Goal: Task Accomplishment & Management: Manage account settings

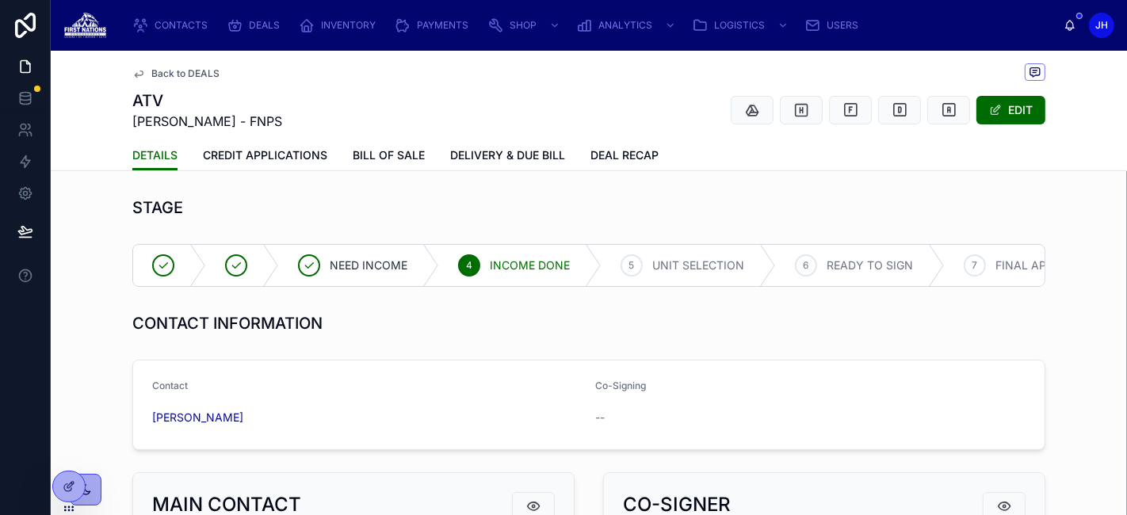
scroll to position [144, 0]
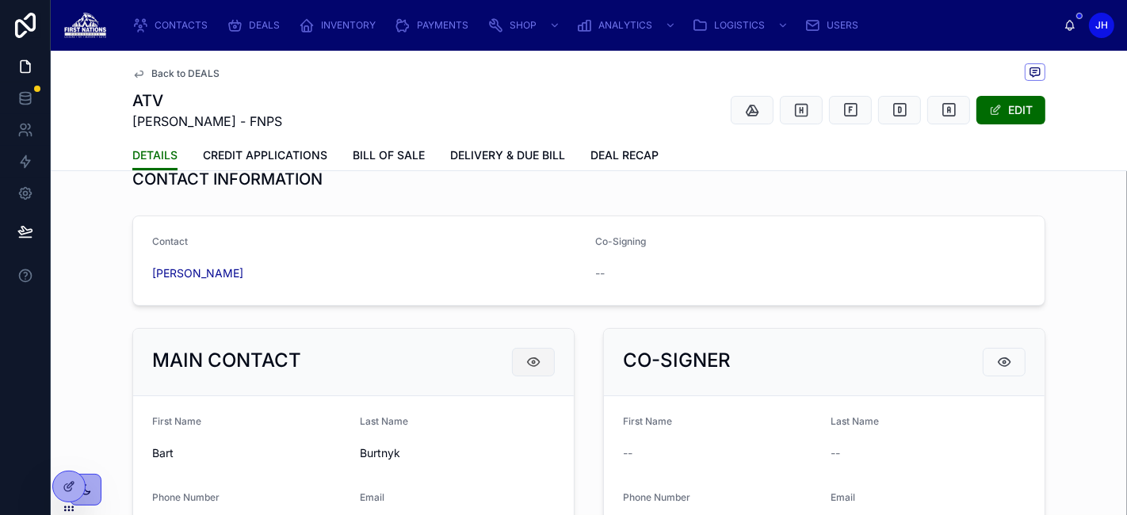
click at [533, 370] on icon at bounding box center [534, 362] width 16 height 16
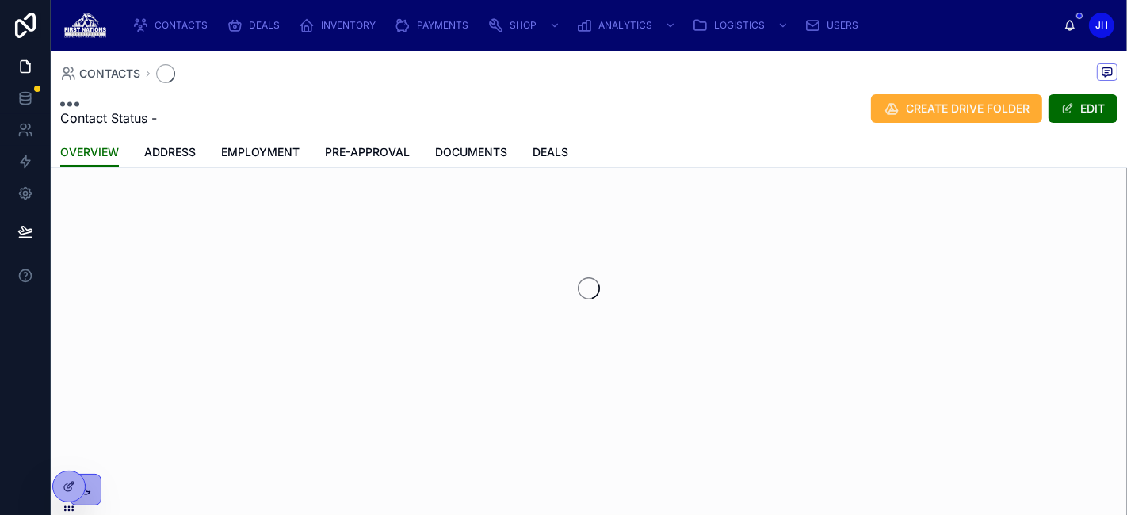
scroll to position [22, 0]
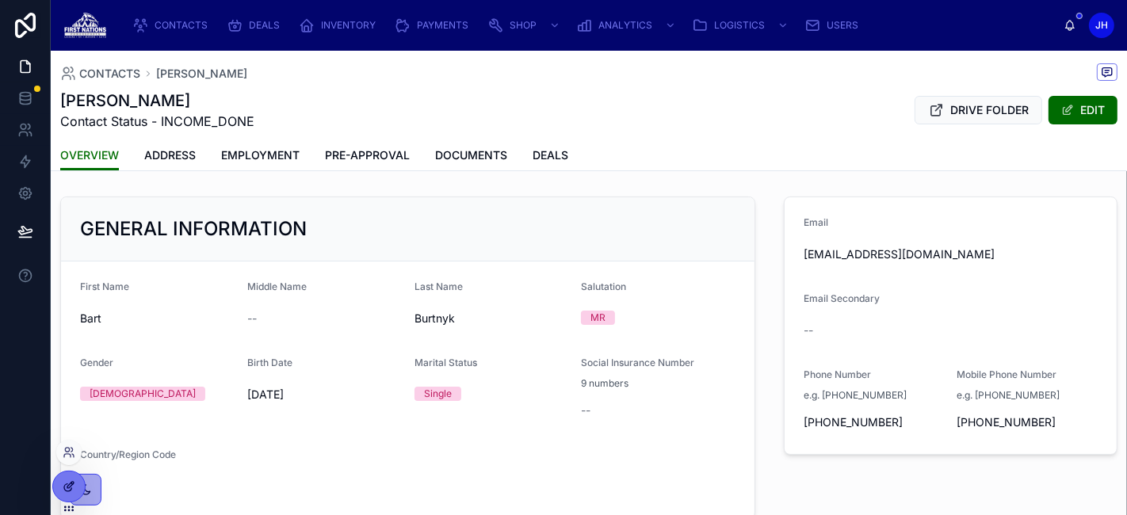
click at [72, 485] on icon at bounding box center [70, 485] width 6 height 6
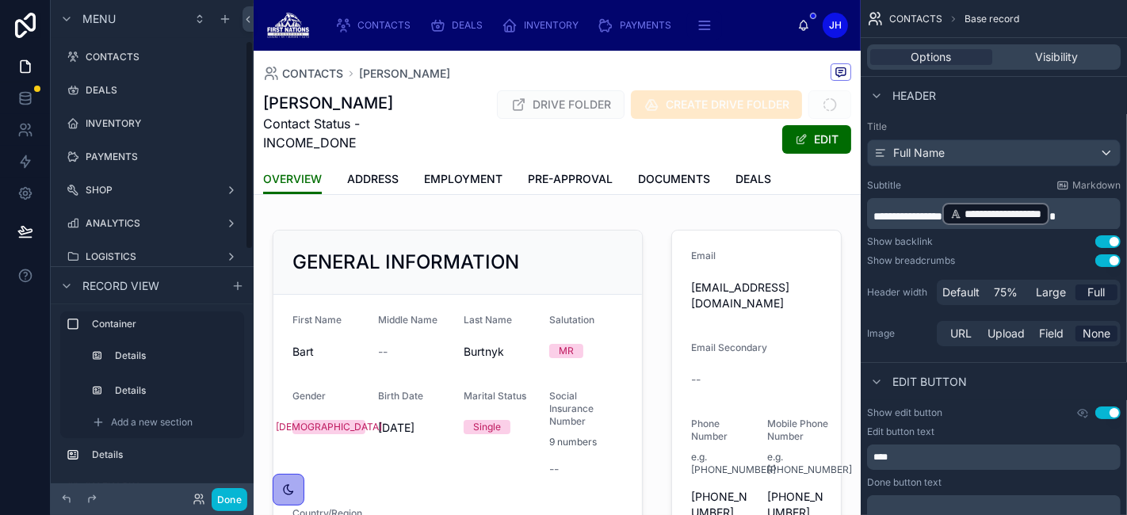
scroll to position [95, 0]
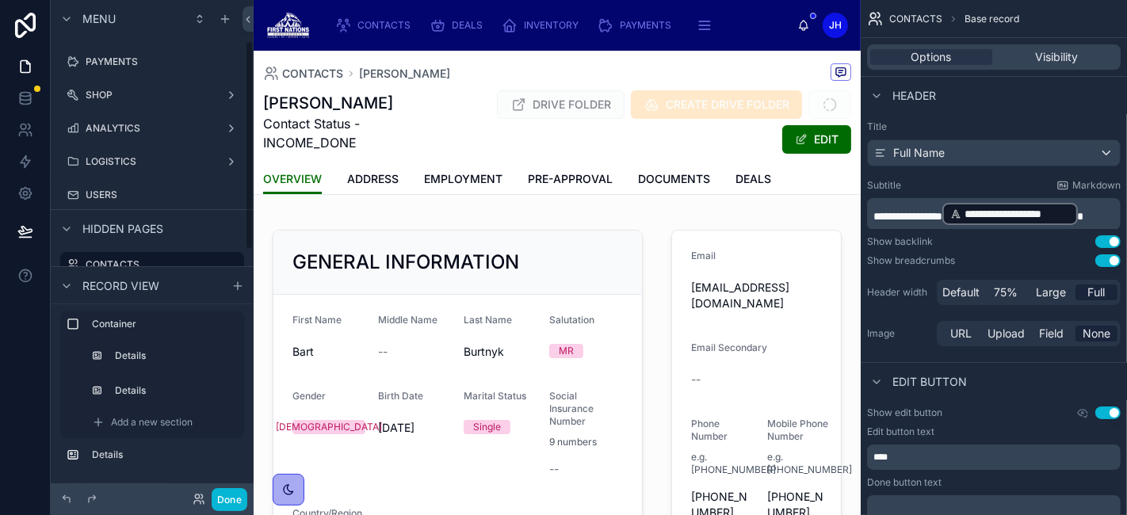
click at [401, 254] on div at bounding box center [557, 410] width 607 height 392
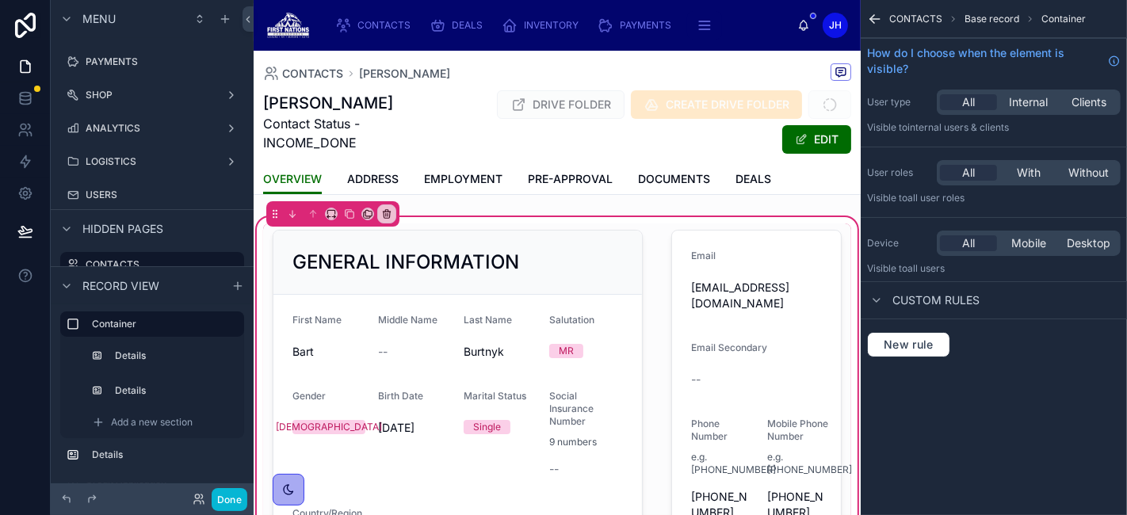
click at [401, 254] on div at bounding box center [457, 410] width 389 height 373
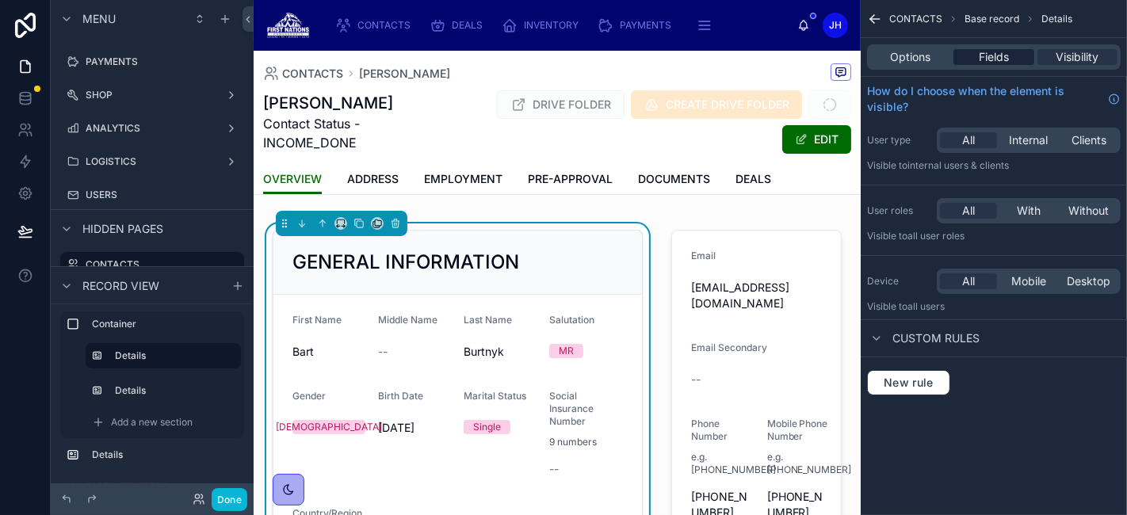
click at [997, 60] on span "Fields" at bounding box center [994, 57] width 30 height 16
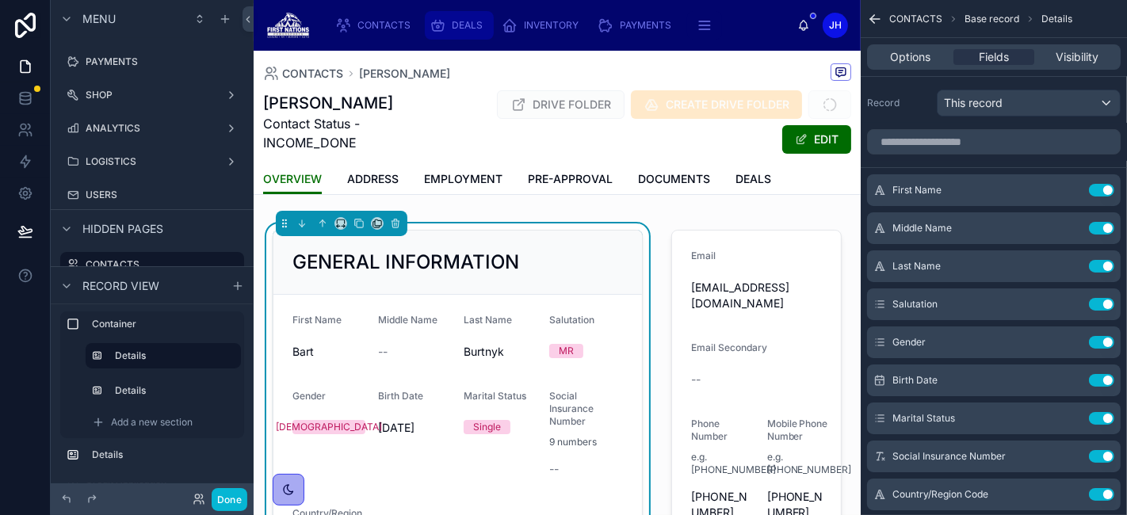
click at [445, 20] on div "DEALS" at bounding box center [459, 25] width 59 height 25
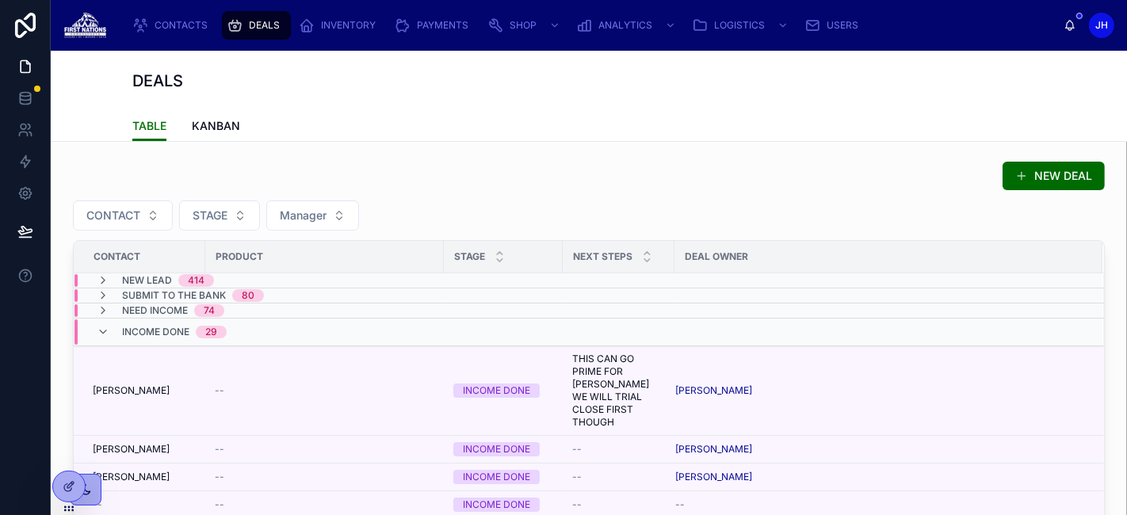
click at [307, 284] on div "NEW LEAD 414" at bounding box center [319, 280] width 488 height 13
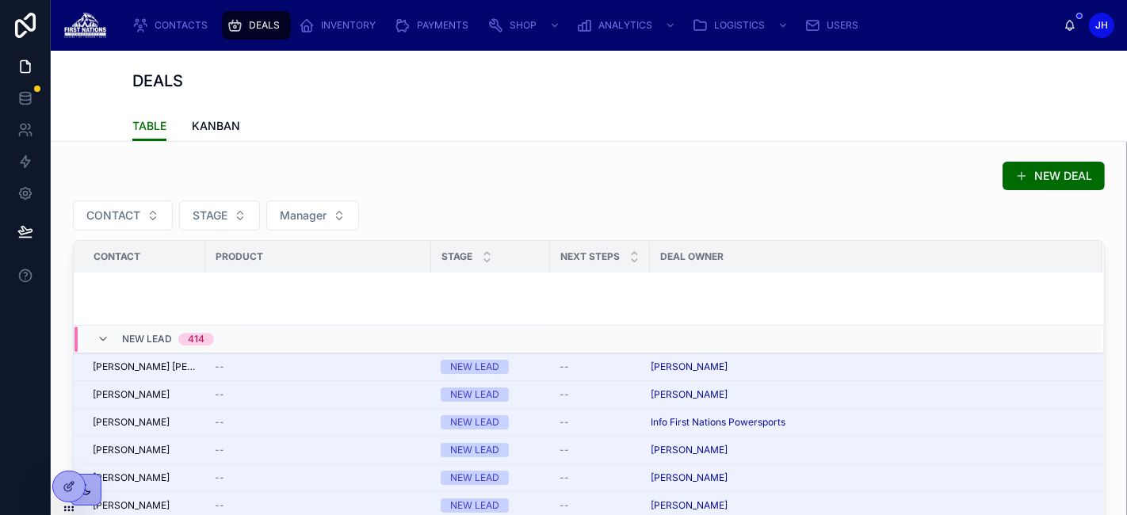
scroll to position [4552, 0]
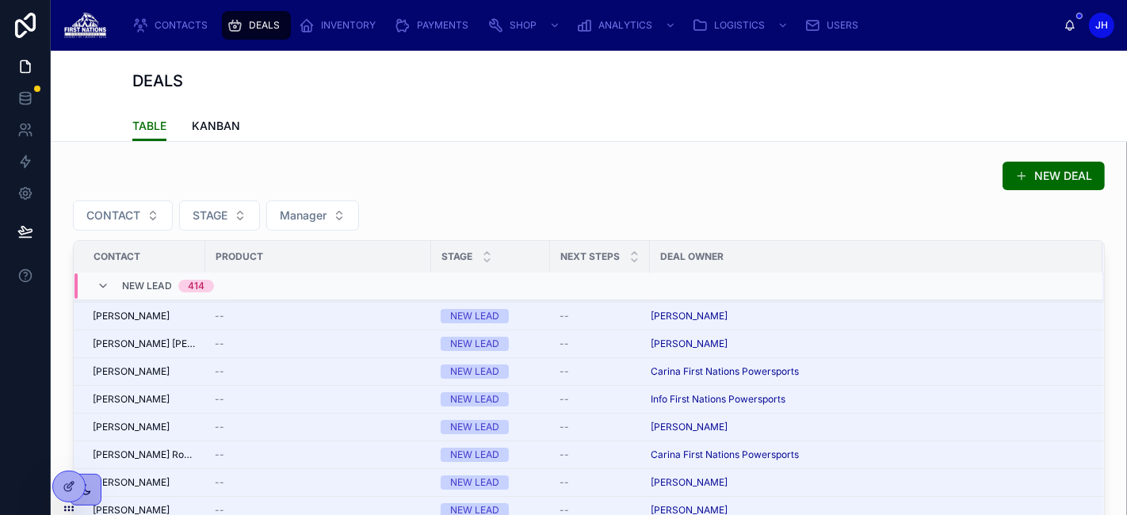
click at [105, 277] on div "NEW LEAD 414" at bounding box center [155, 286] width 117 height 25
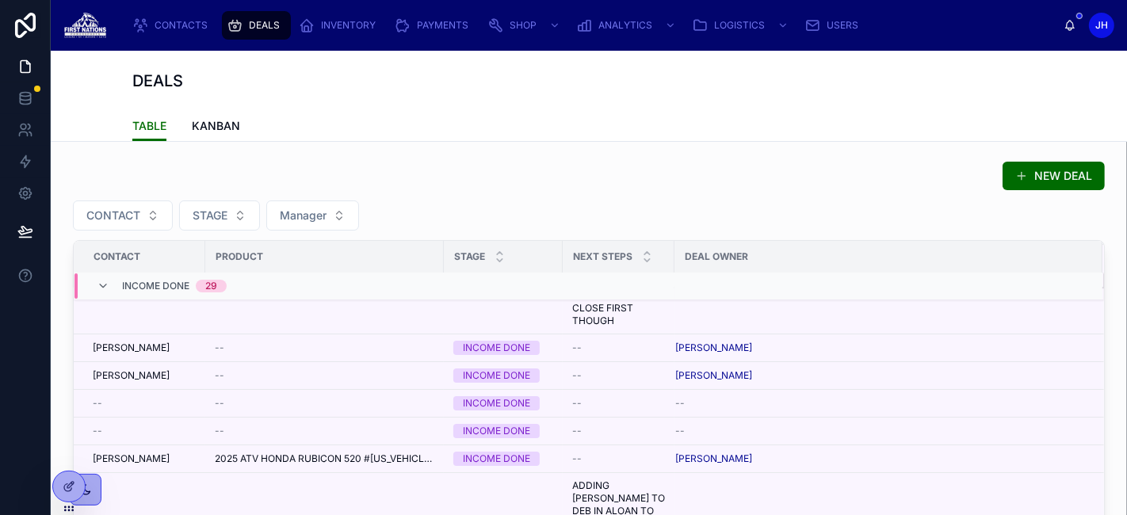
scroll to position [120, 0]
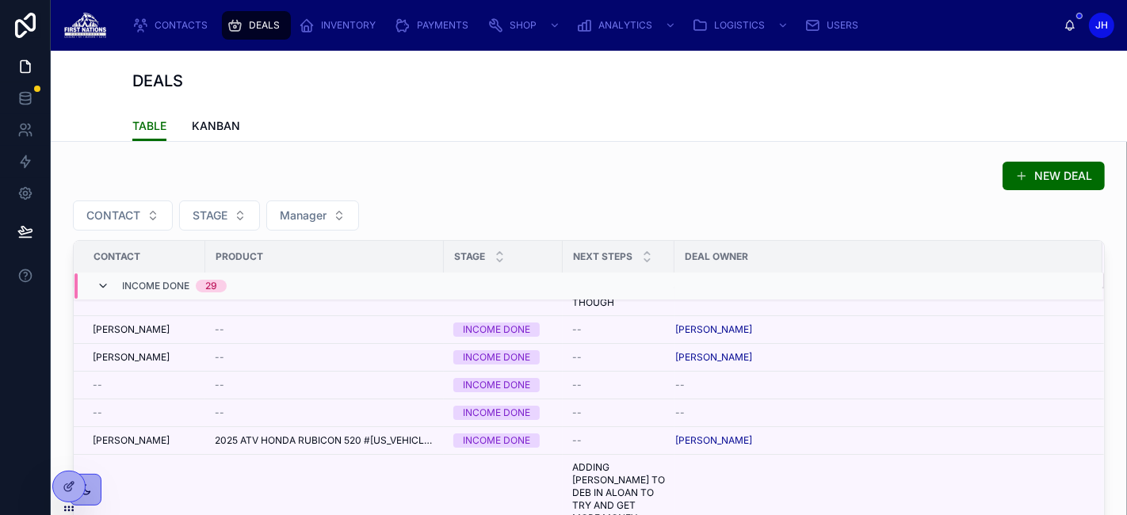
click at [98, 286] on icon at bounding box center [103, 287] width 13 height 13
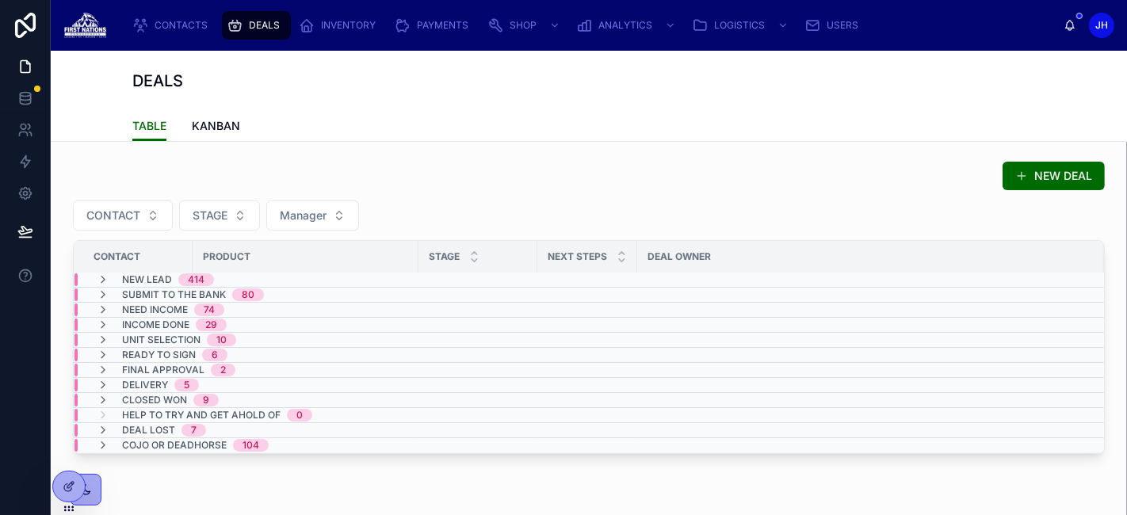
scroll to position [0, 0]
click at [111, 281] on div "NEW LEAD 414" at bounding box center [155, 280] width 117 height 13
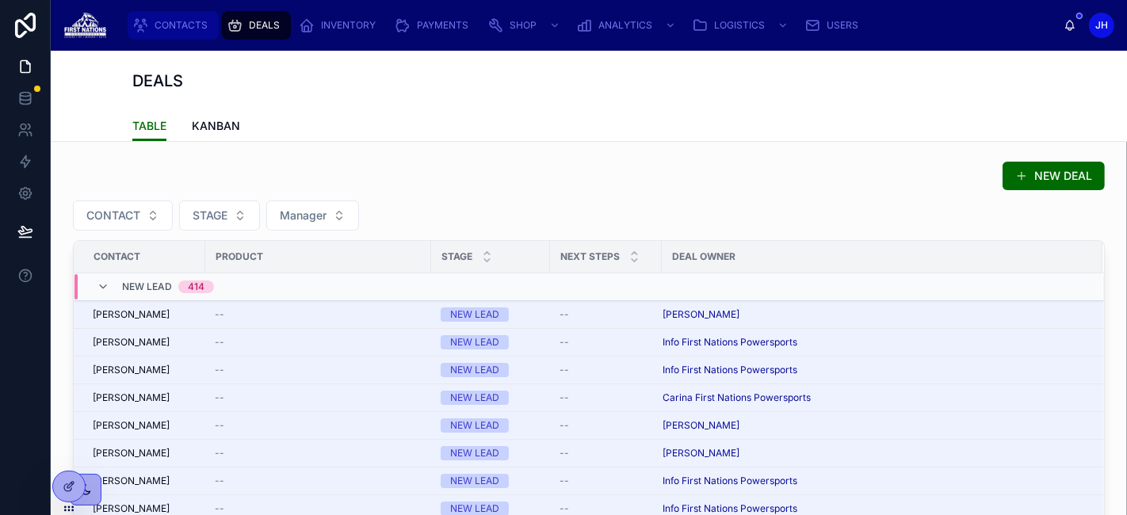
click at [170, 28] on span "CONTACTS" at bounding box center [181, 25] width 53 height 13
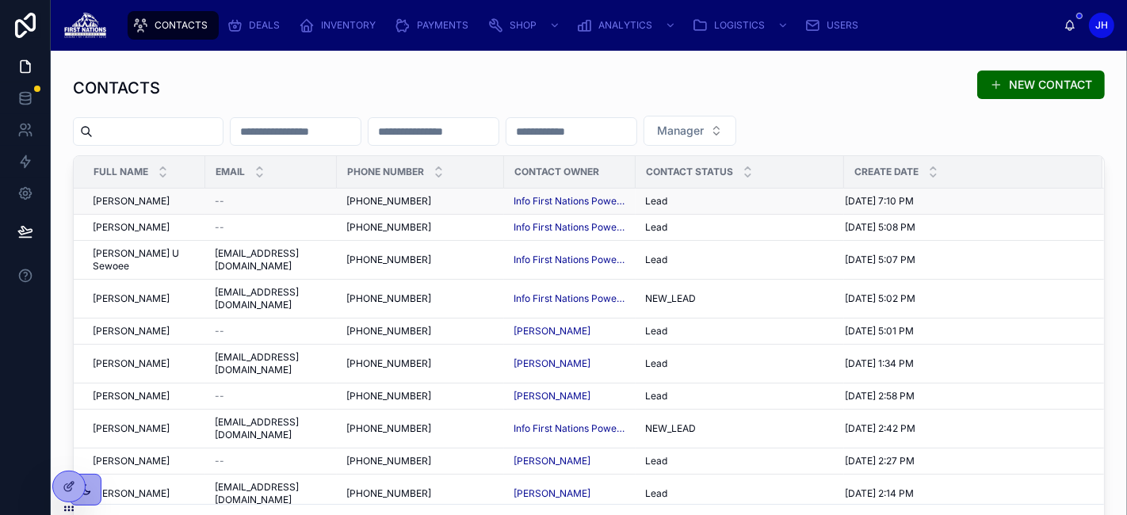
click at [154, 200] on div "Bonnie Kraus Bonnie Kraus" at bounding box center [144, 201] width 103 height 13
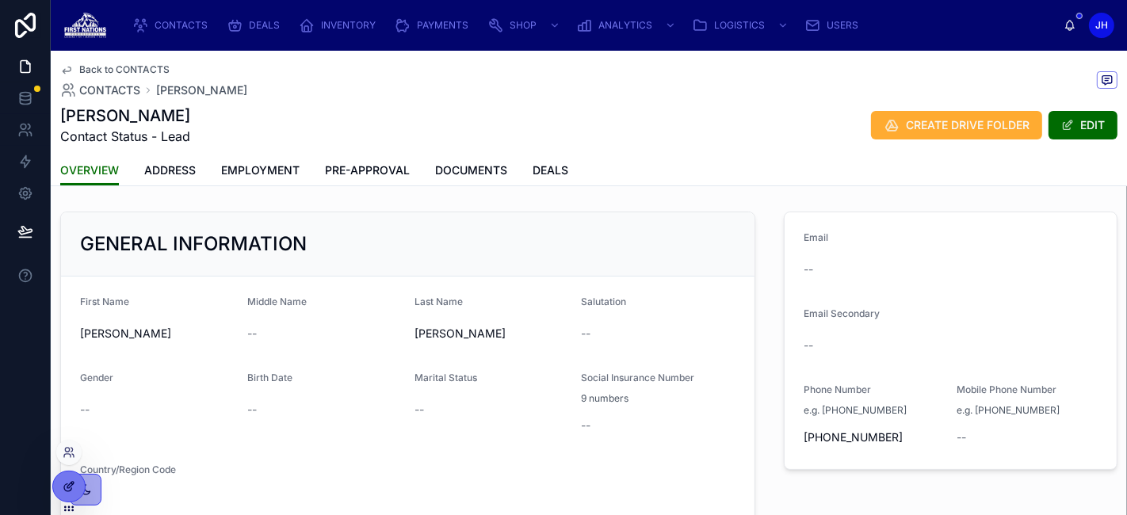
click at [59, 488] on div at bounding box center [69, 487] width 32 height 30
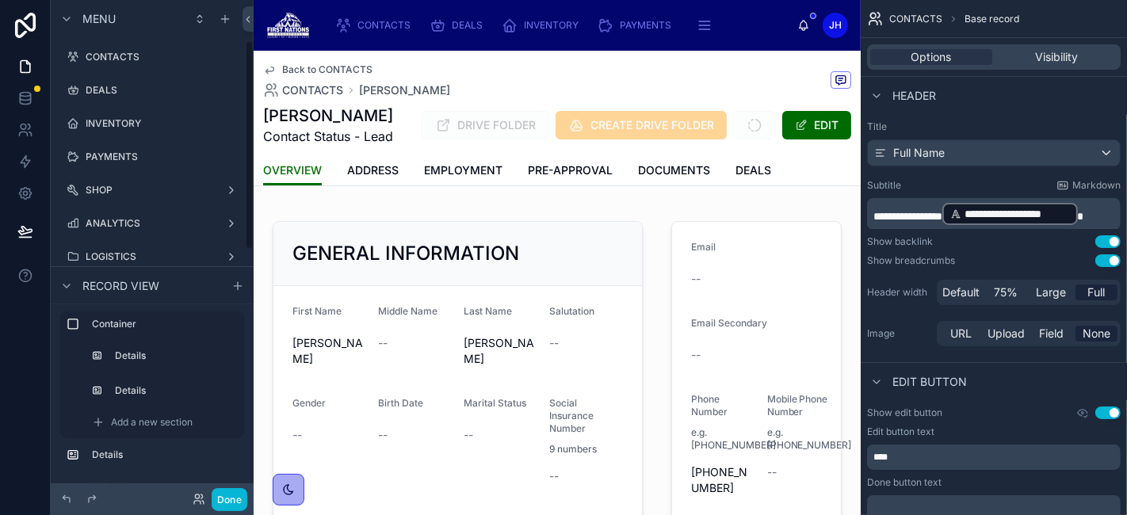
scroll to position [95, 0]
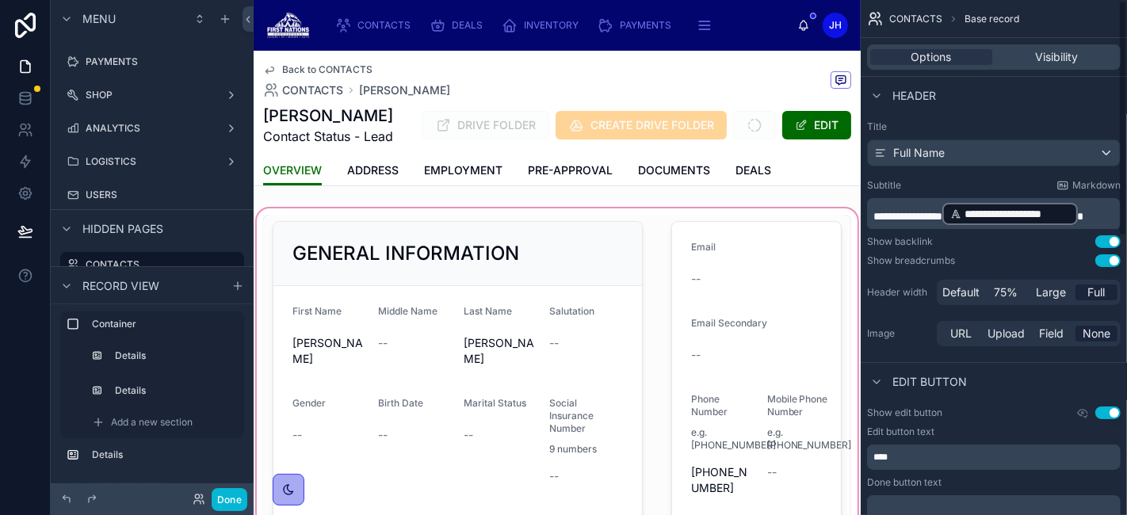
click at [505, 263] on div at bounding box center [557, 409] width 607 height 408
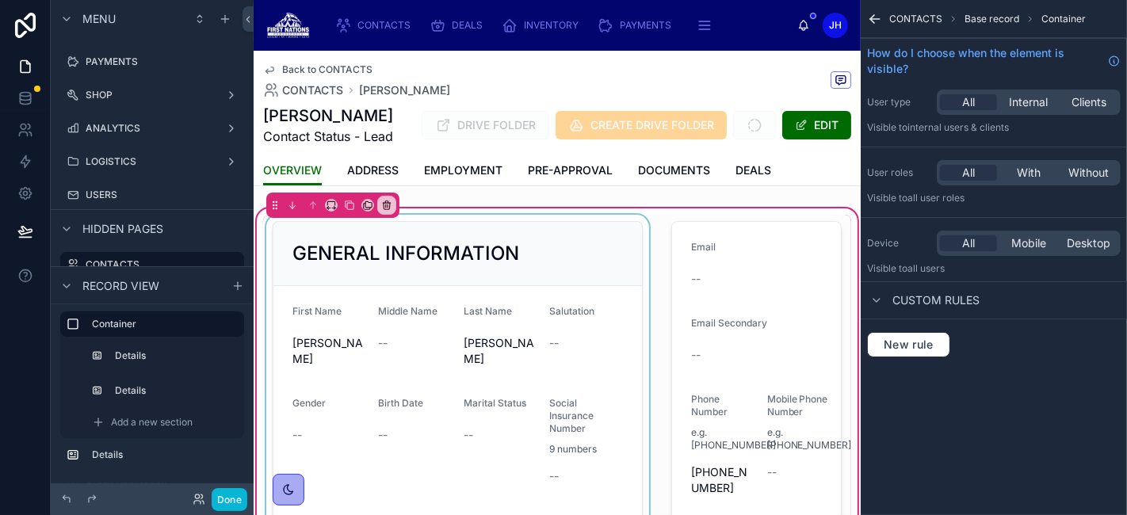
click at [497, 263] on div at bounding box center [457, 409] width 389 height 389
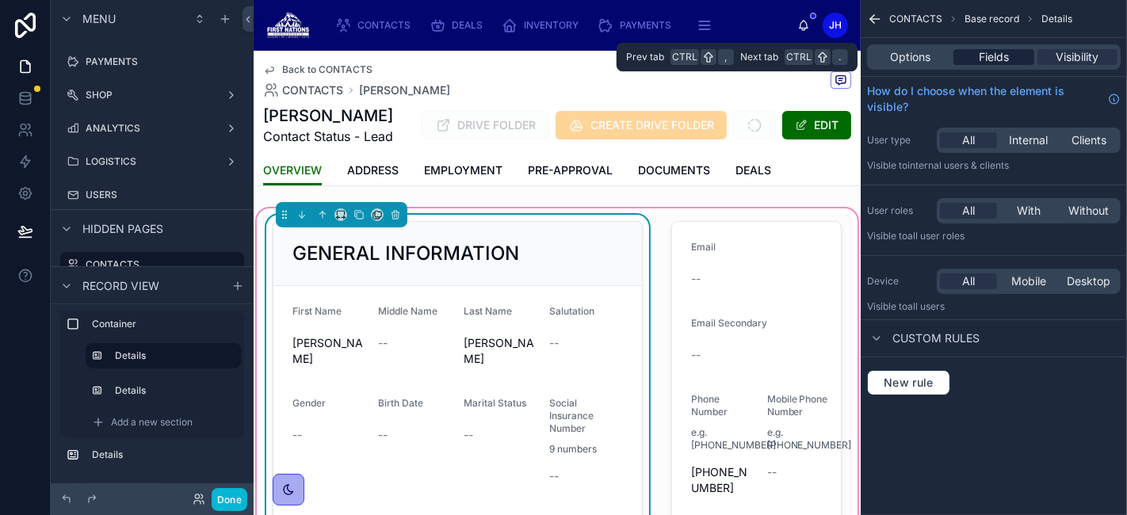
click at [1001, 51] on span "Fields" at bounding box center [994, 57] width 30 height 16
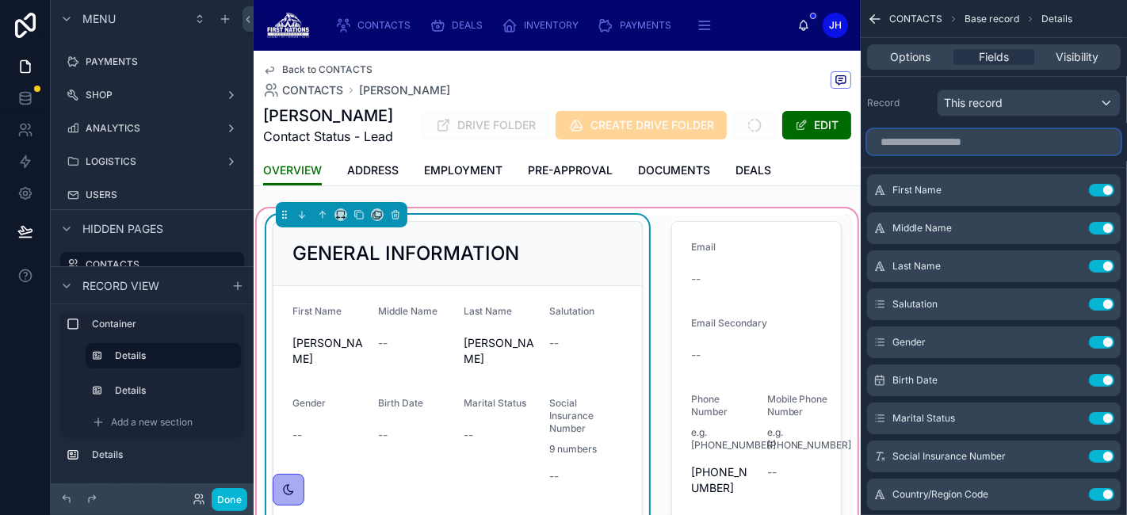
click at [947, 141] on input "scrollable content" at bounding box center [994, 141] width 254 height 25
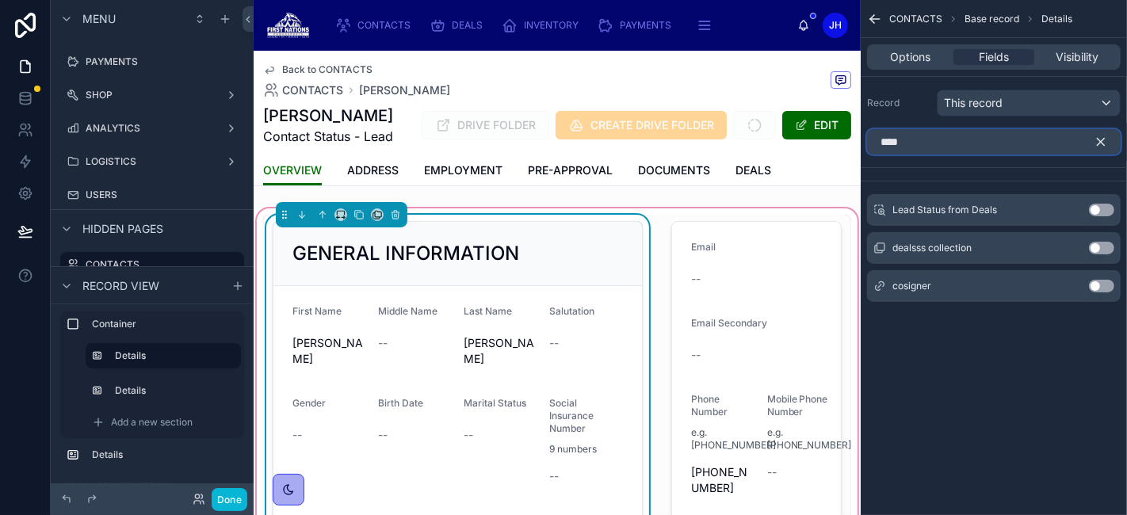
type input "****"
click at [1102, 243] on button "Use setting" at bounding box center [1101, 248] width 25 height 13
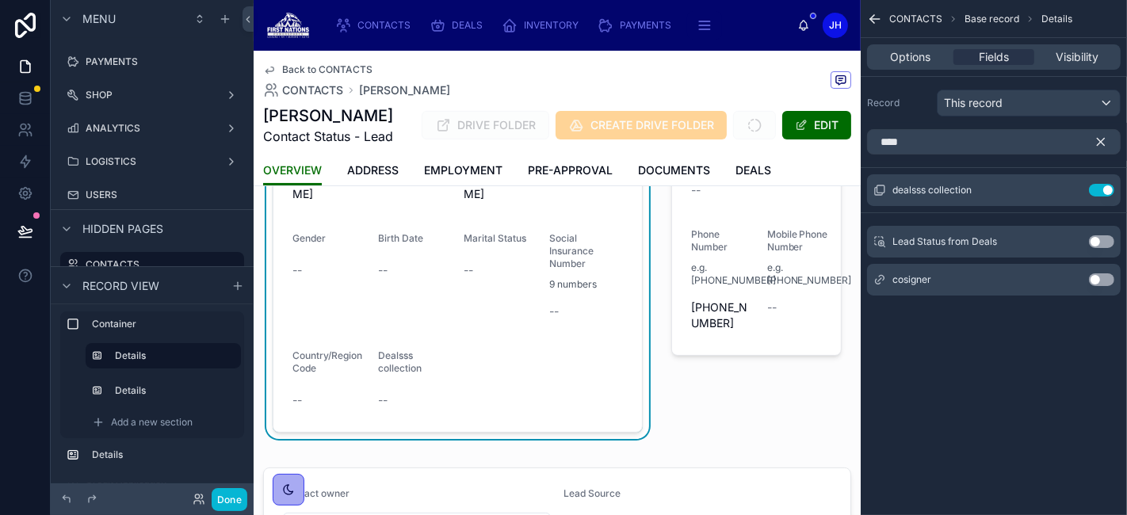
scroll to position [200, 0]
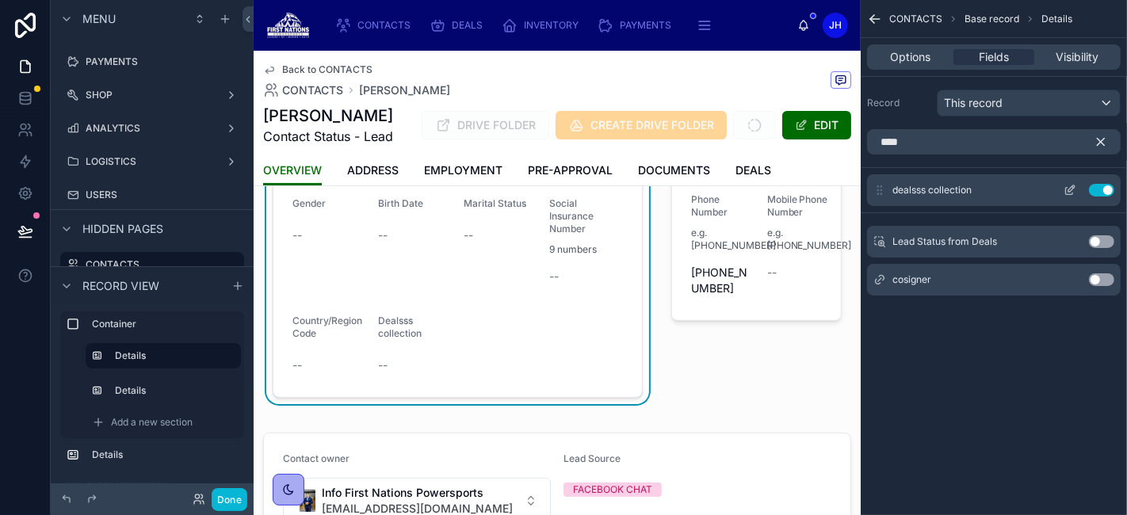
click at [1098, 188] on button "Use setting" at bounding box center [1101, 190] width 25 height 13
